Goal: Information Seeking & Learning: Learn about a topic

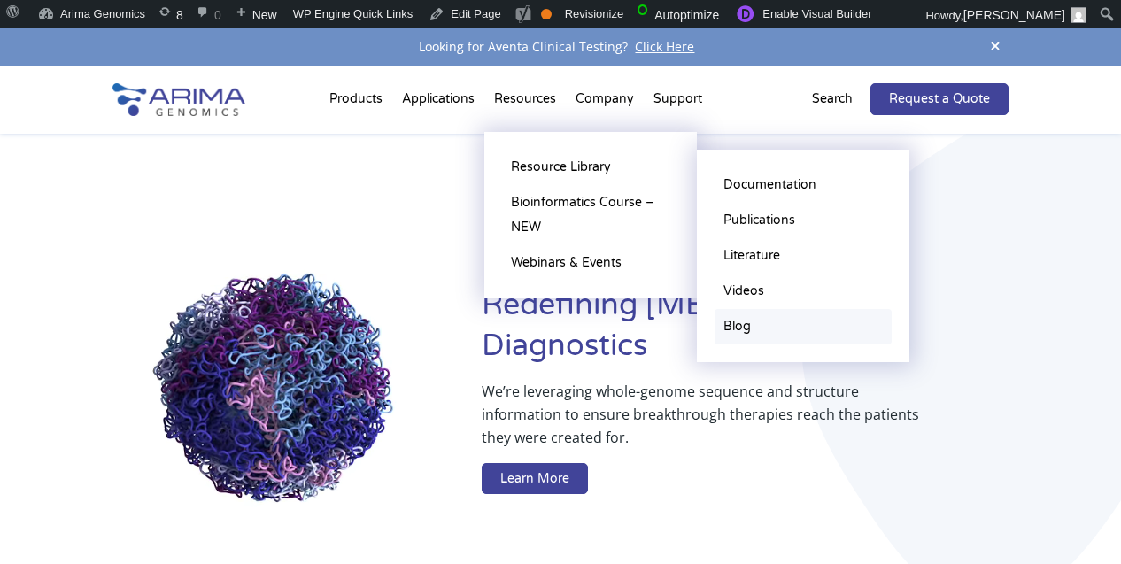
click at [751, 336] on link "Blog" at bounding box center [802, 326] width 177 height 35
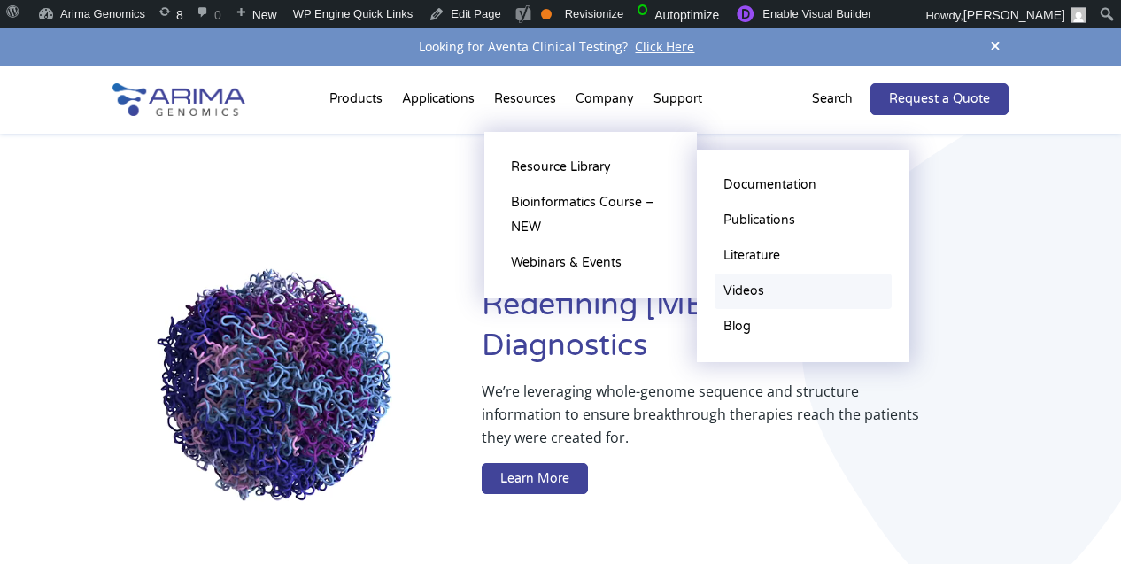
drag, startPoint x: 751, startPoint y: 336, endPoint x: 761, endPoint y: 298, distance: 39.5
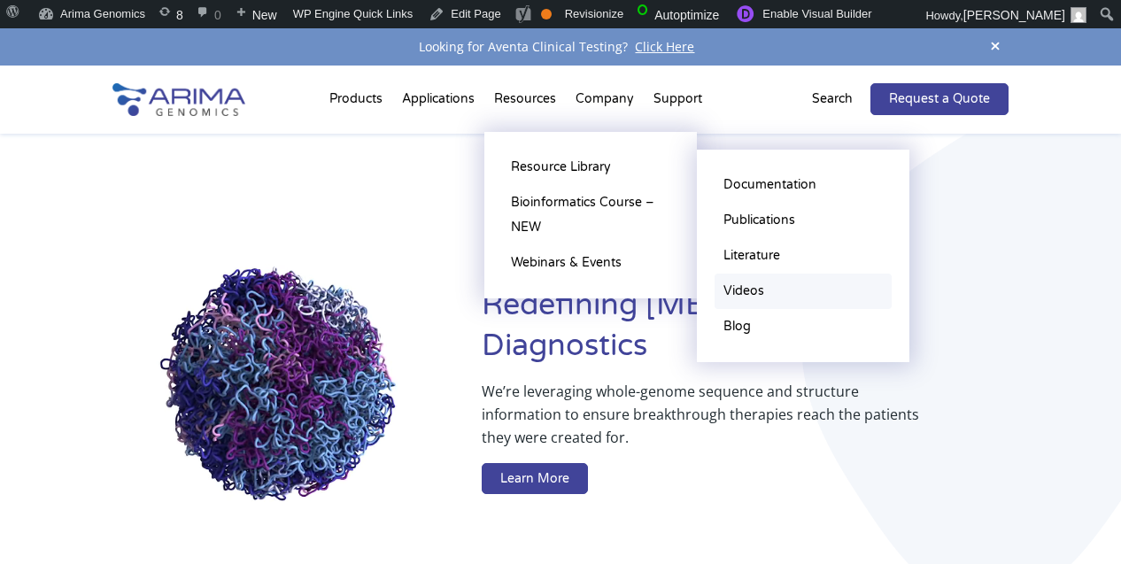
click at [761, 298] on ul "Documentation Publications Literature Videos Blog" at bounding box center [803, 256] width 212 height 212
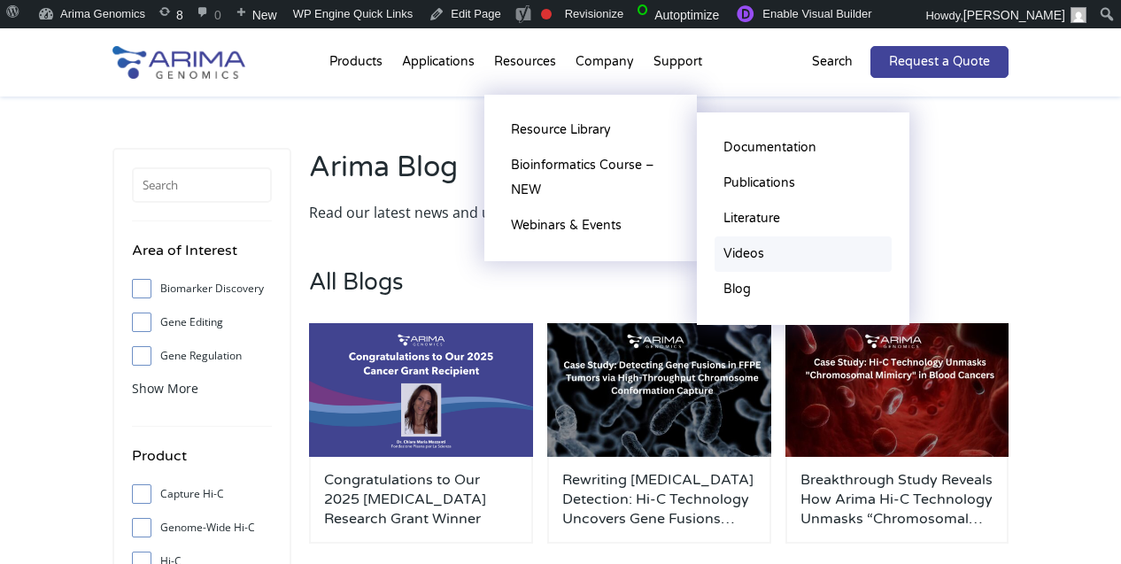
click at [750, 258] on link "Videos" at bounding box center [802, 253] width 177 height 35
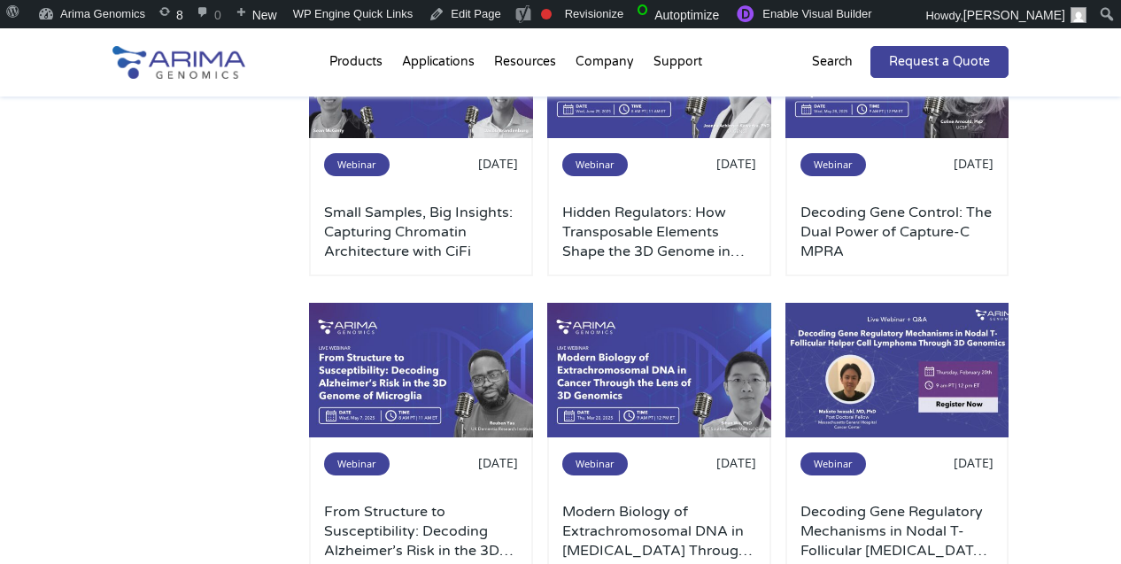
scroll to position [846, 0]
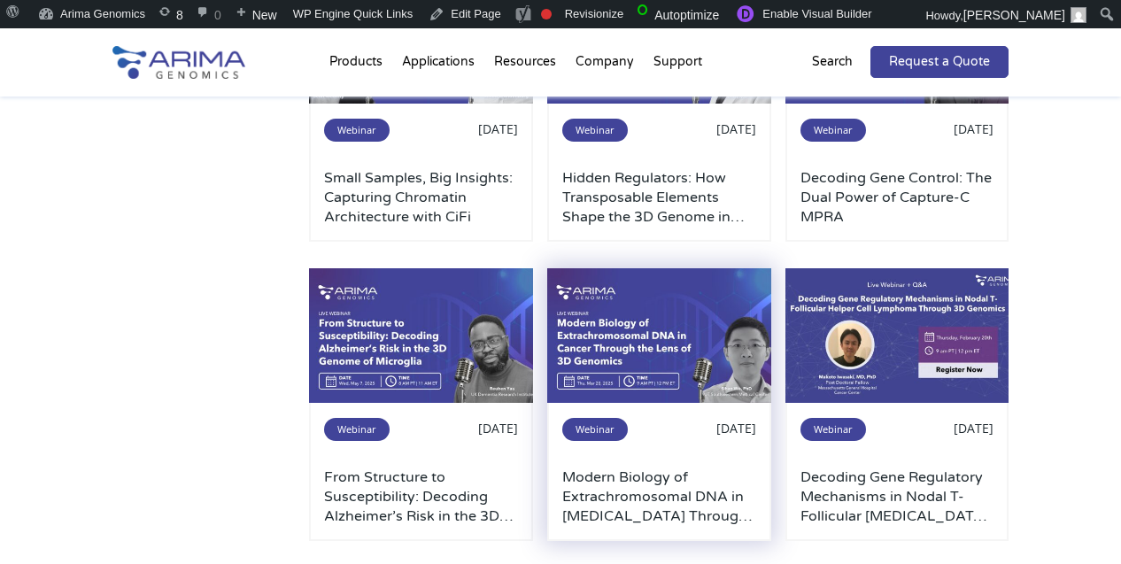
click at [604, 333] on img at bounding box center [659, 335] width 224 height 135
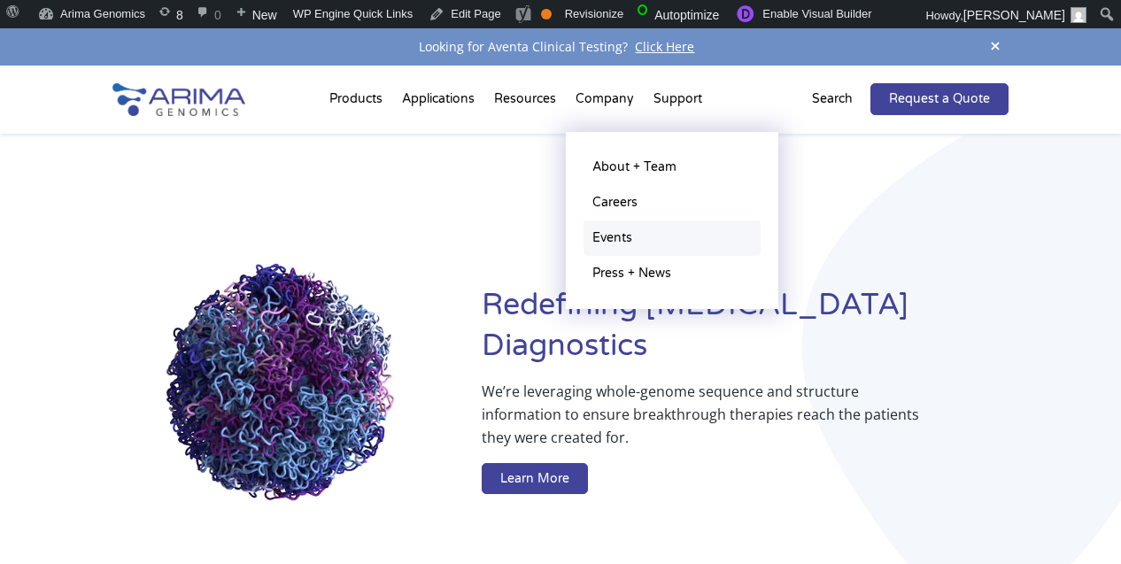
click at [622, 241] on link "Events" at bounding box center [671, 237] width 177 height 35
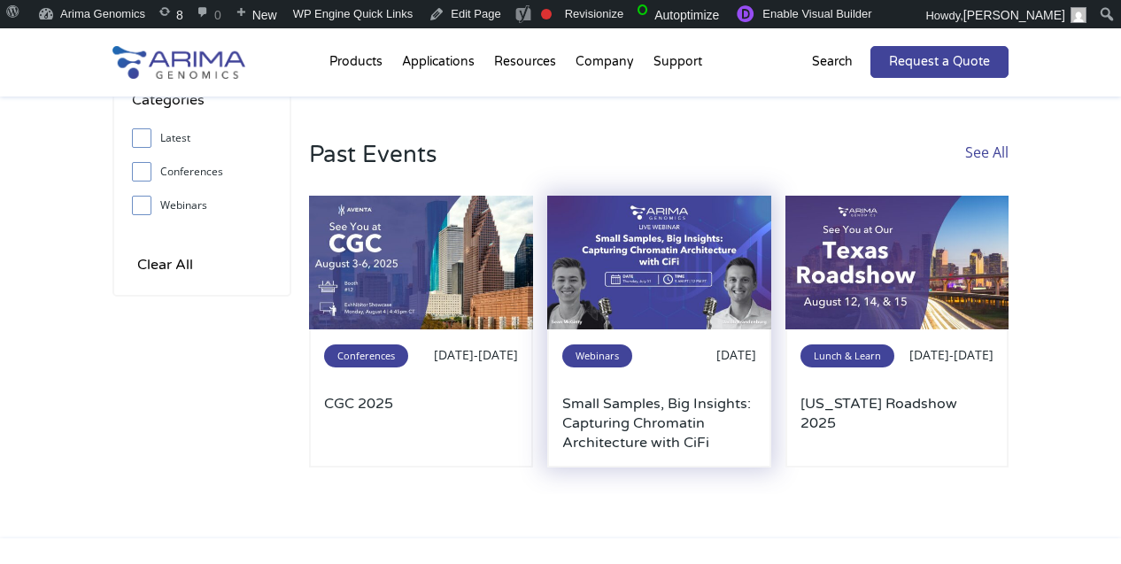
scroll to position [168, 0]
